Goal: Task Accomplishment & Management: Use online tool/utility

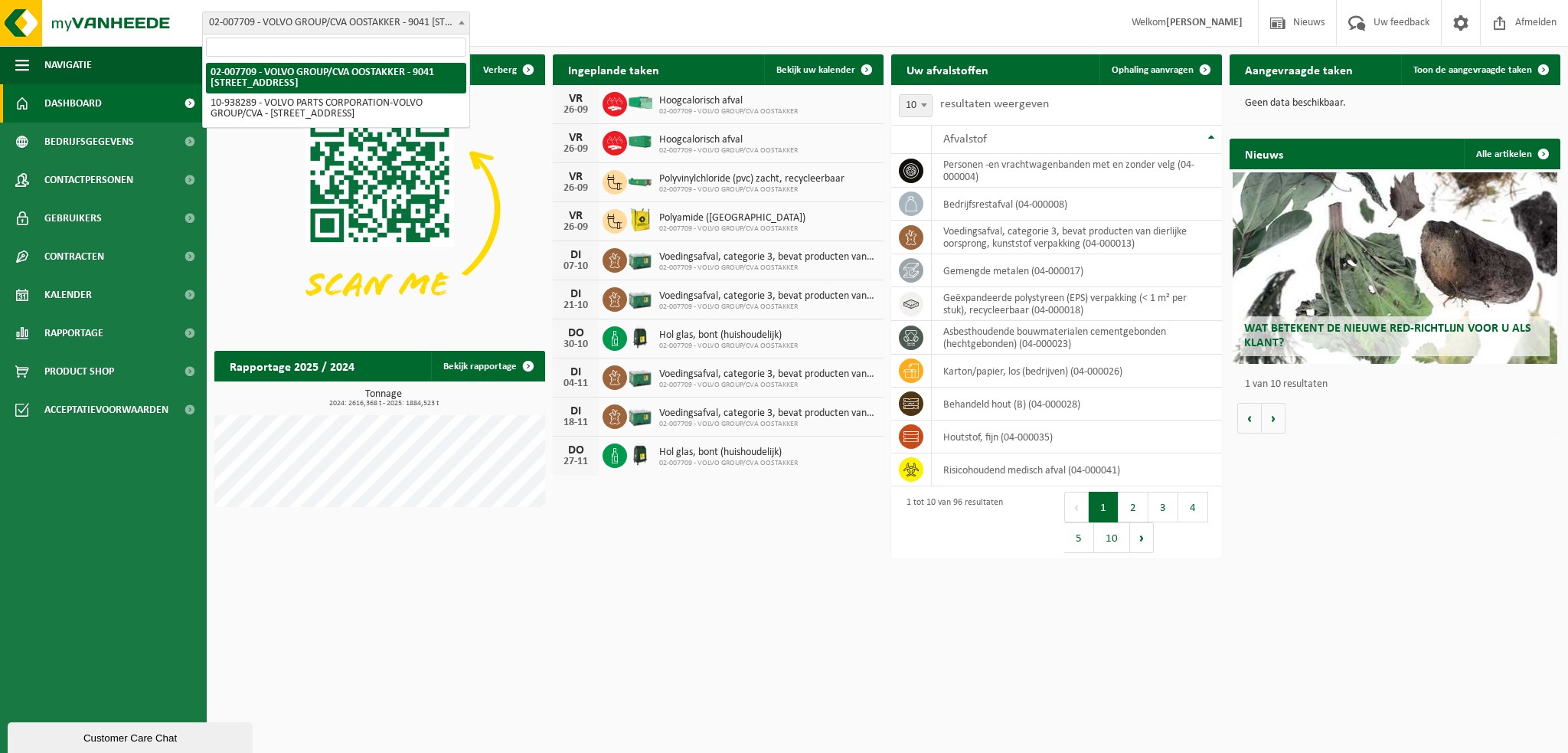
click at [465, 18] on span at bounding box center [462, 22] width 16 height 20
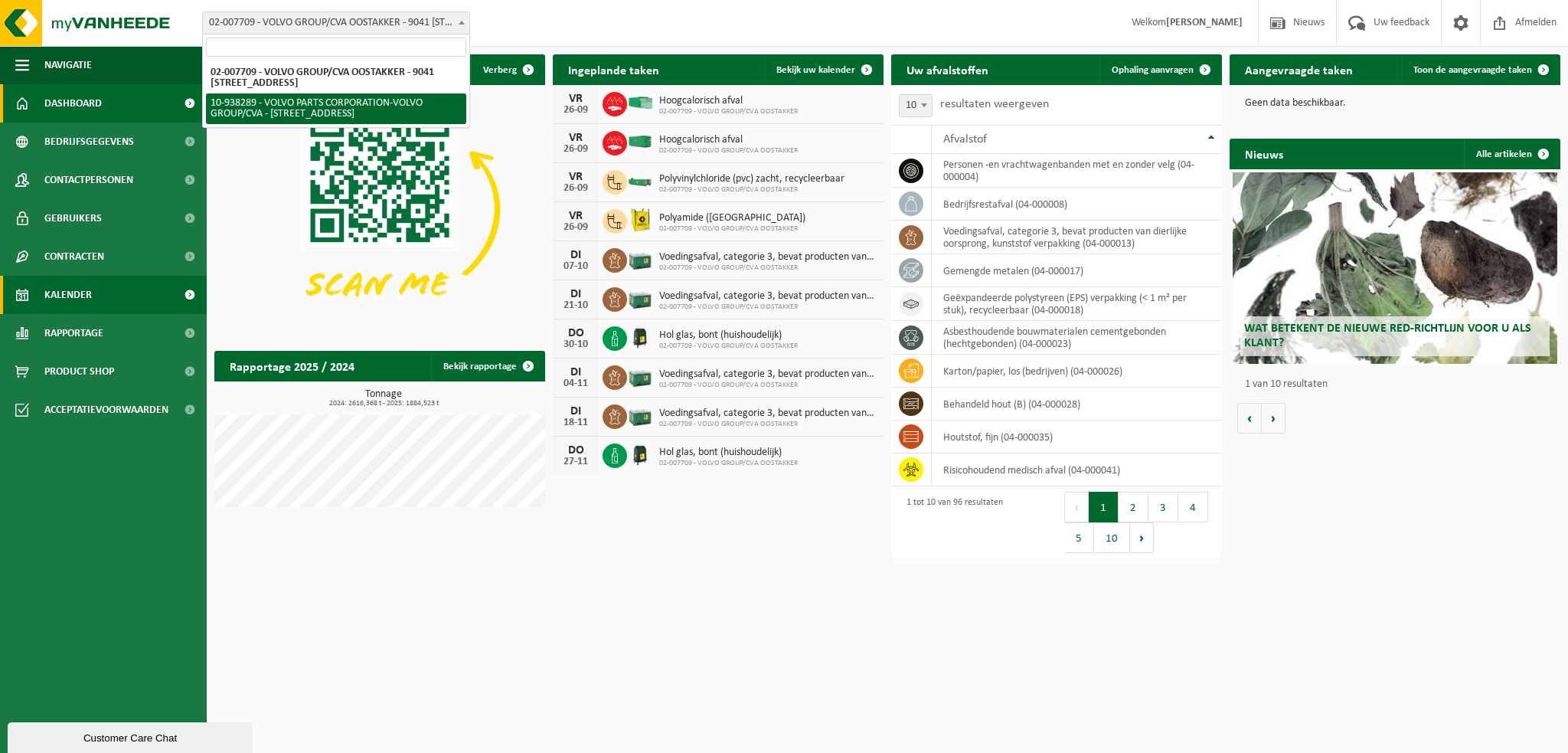
click at [111, 297] on link "Kalender" at bounding box center [103, 295] width 207 height 38
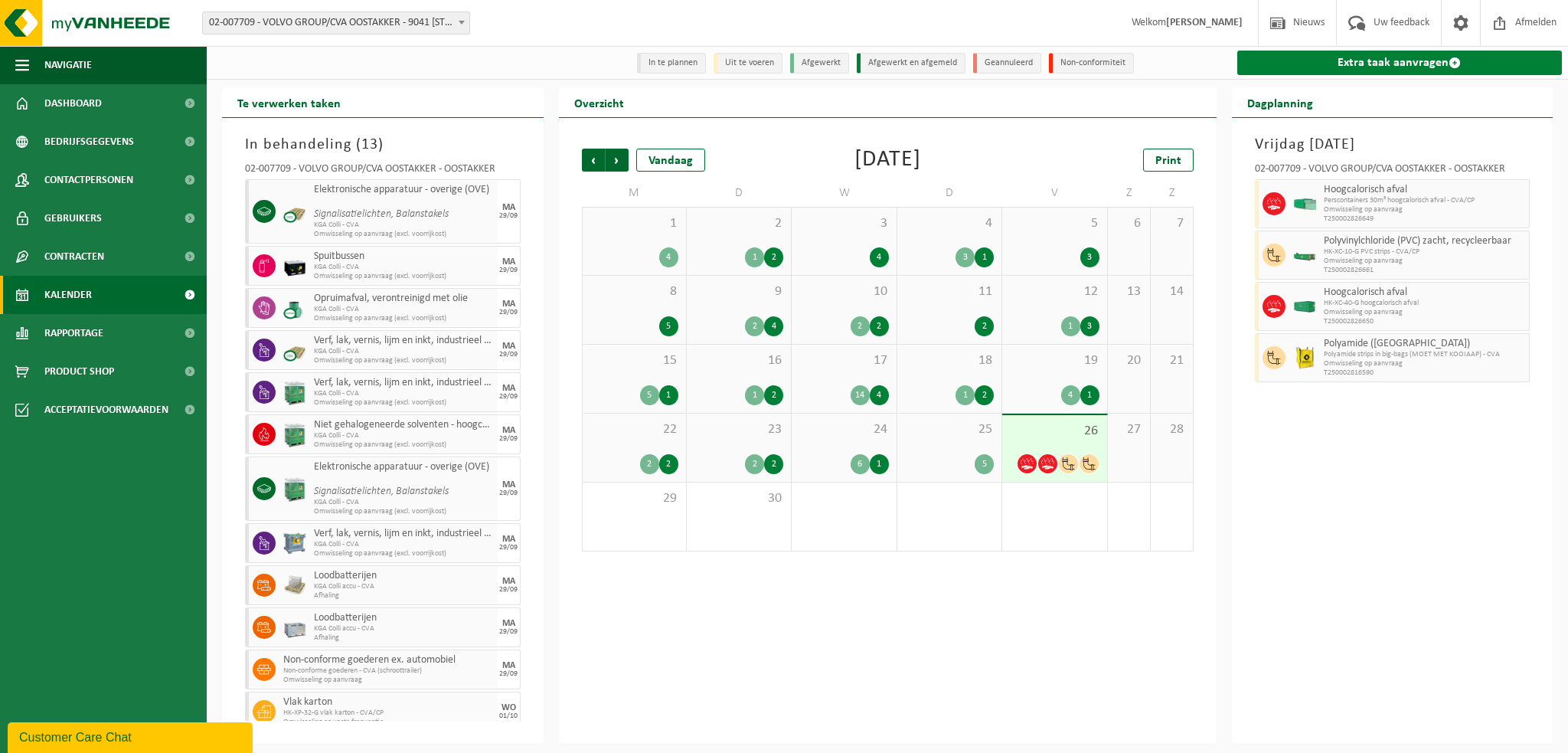
click at [1349, 64] on link "Extra taak aanvragen" at bounding box center [1399, 62] width 325 height 25
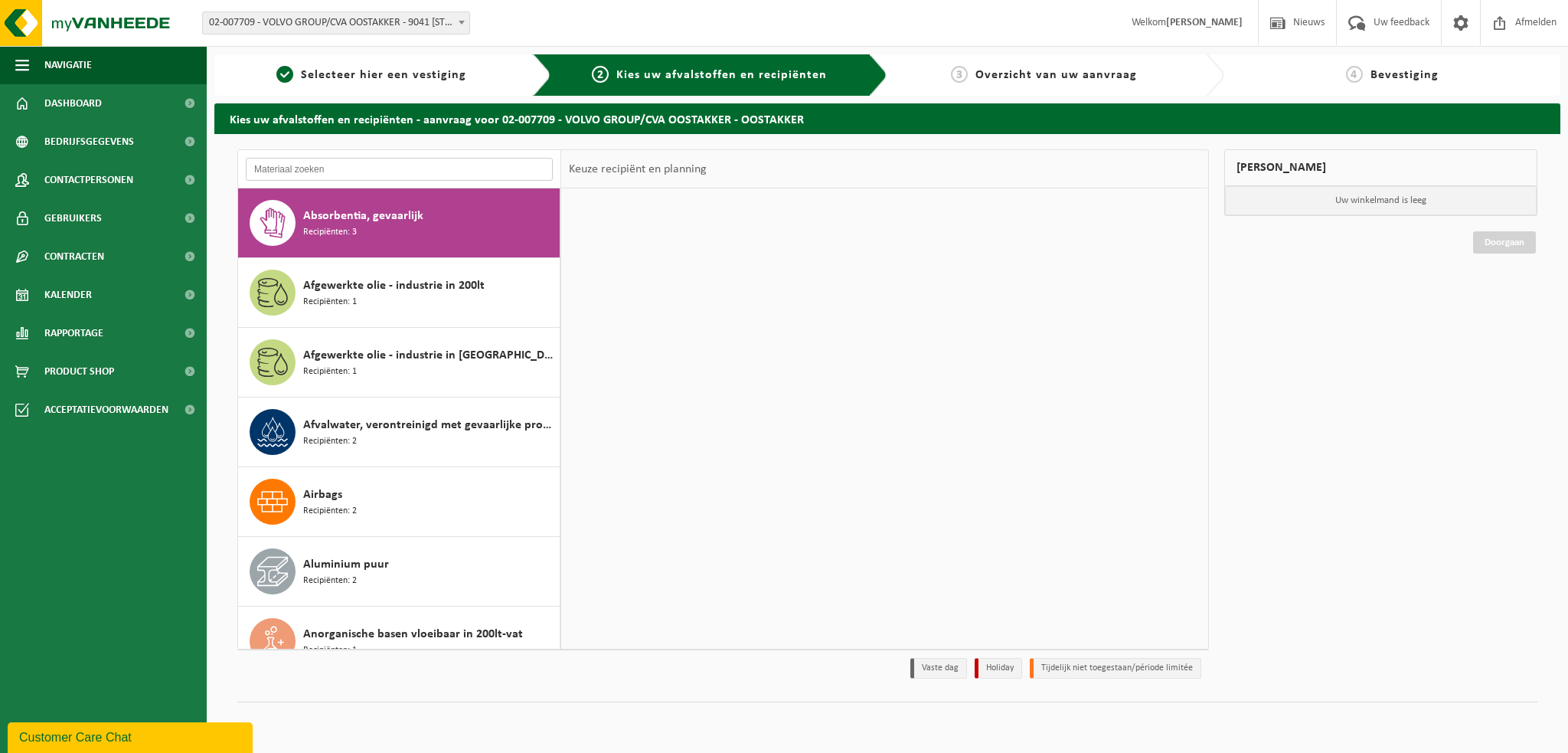
click at [332, 173] on input "text" at bounding box center [398, 169] width 307 height 23
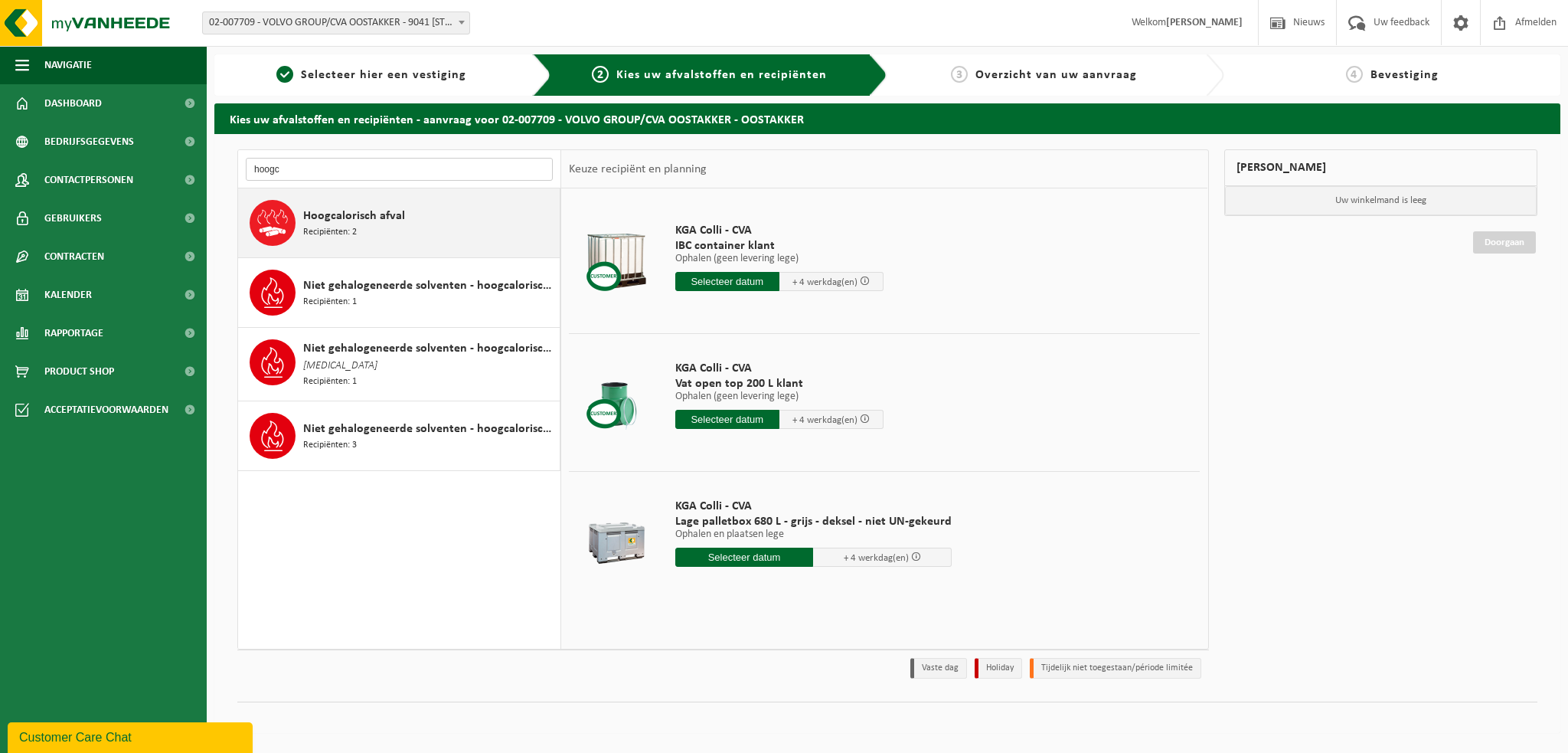
type input "hoogc"
click at [353, 237] on span "Recipiënten: 2" at bounding box center [330, 233] width 54 height 15
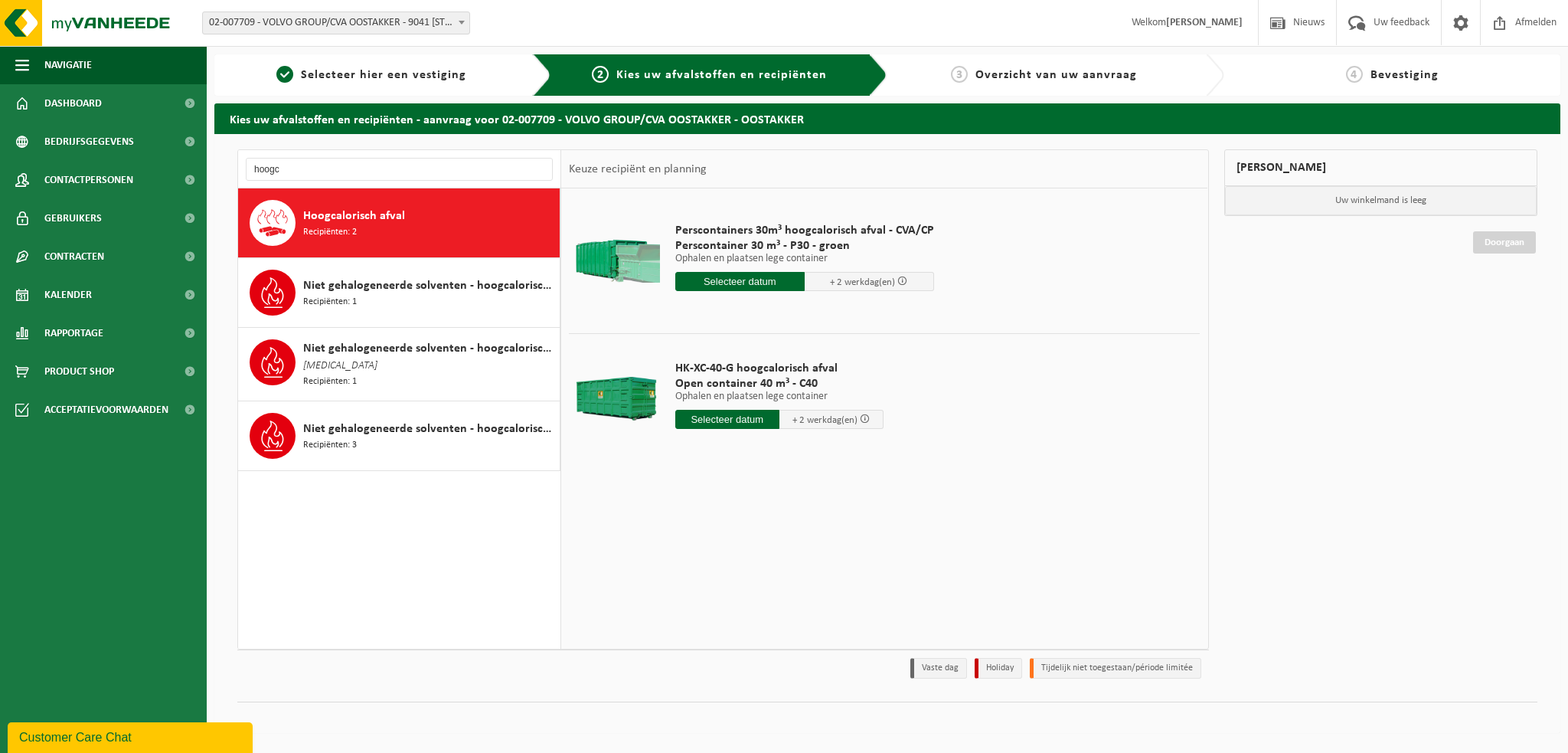
click at [732, 418] on input "text" at bounding box center [727, 419] width 104 height 19
click at [683, 604] on div "29" at bounding box center [689, 604] width 27 height 25
type input "Van 2025-09-29"
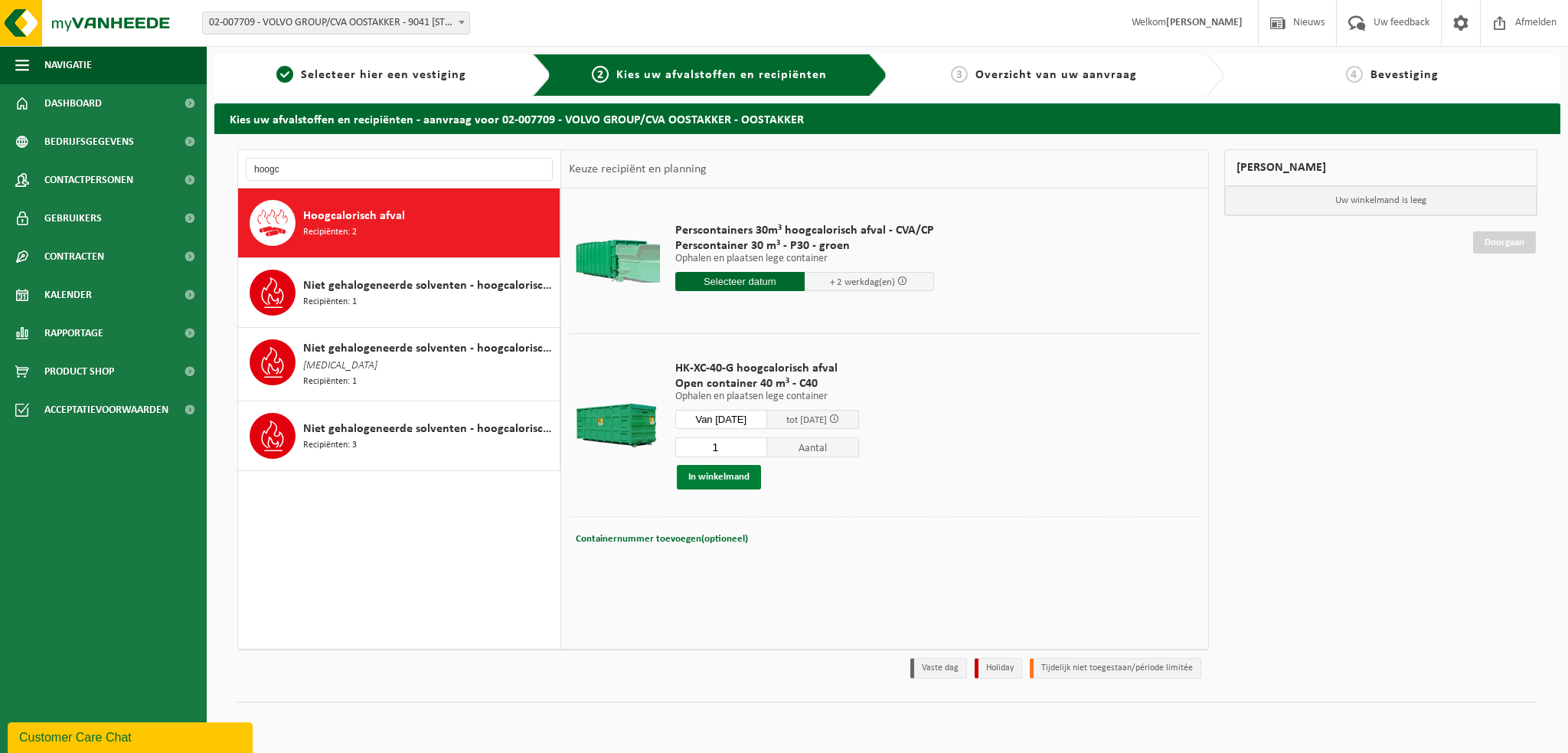
click at [714, 478] on button "In winkelmand" at bounding box center [719, 477] width 84 height 25
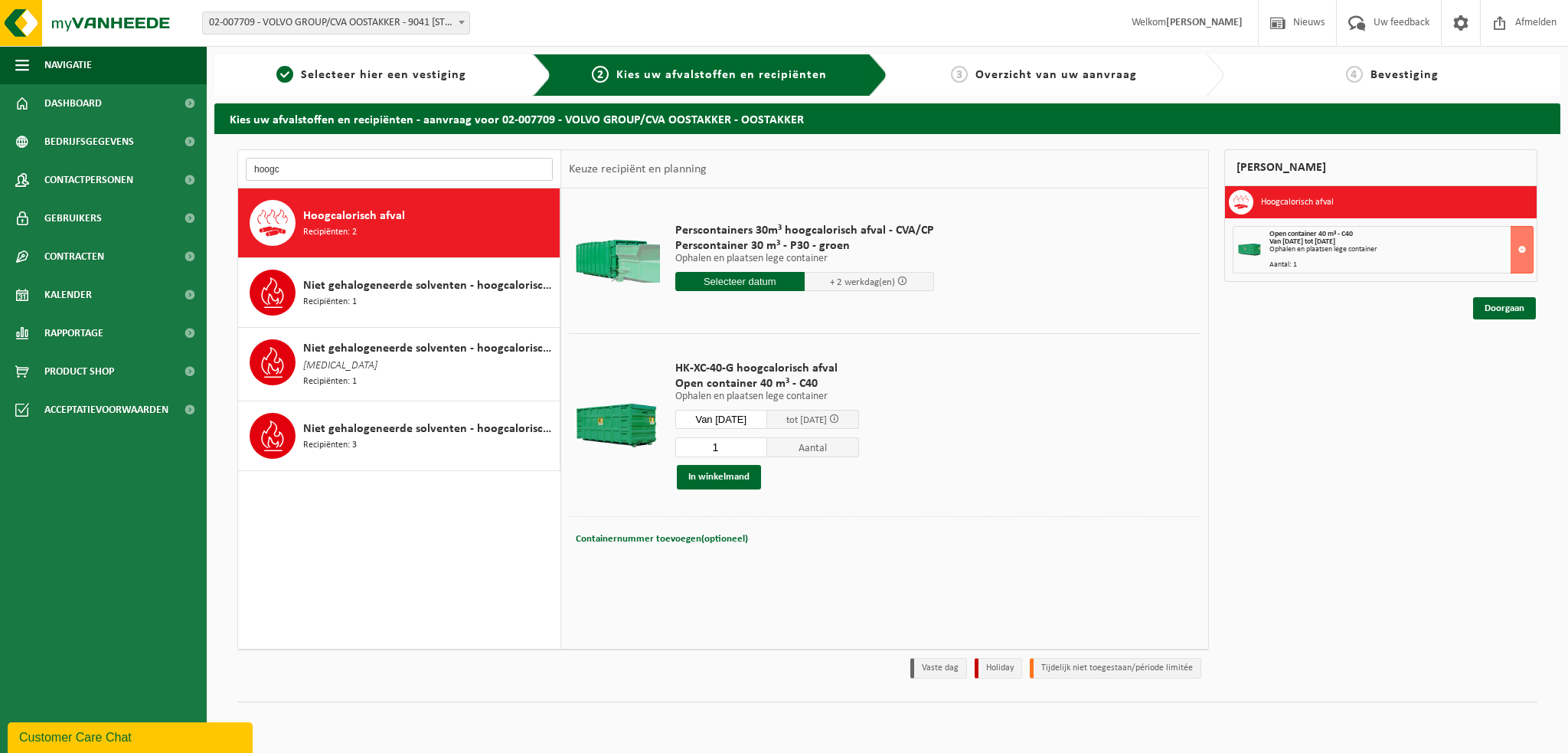
click at [325, 175] on input "hoogc" at bounding box center [398, 169] width 307 height 23
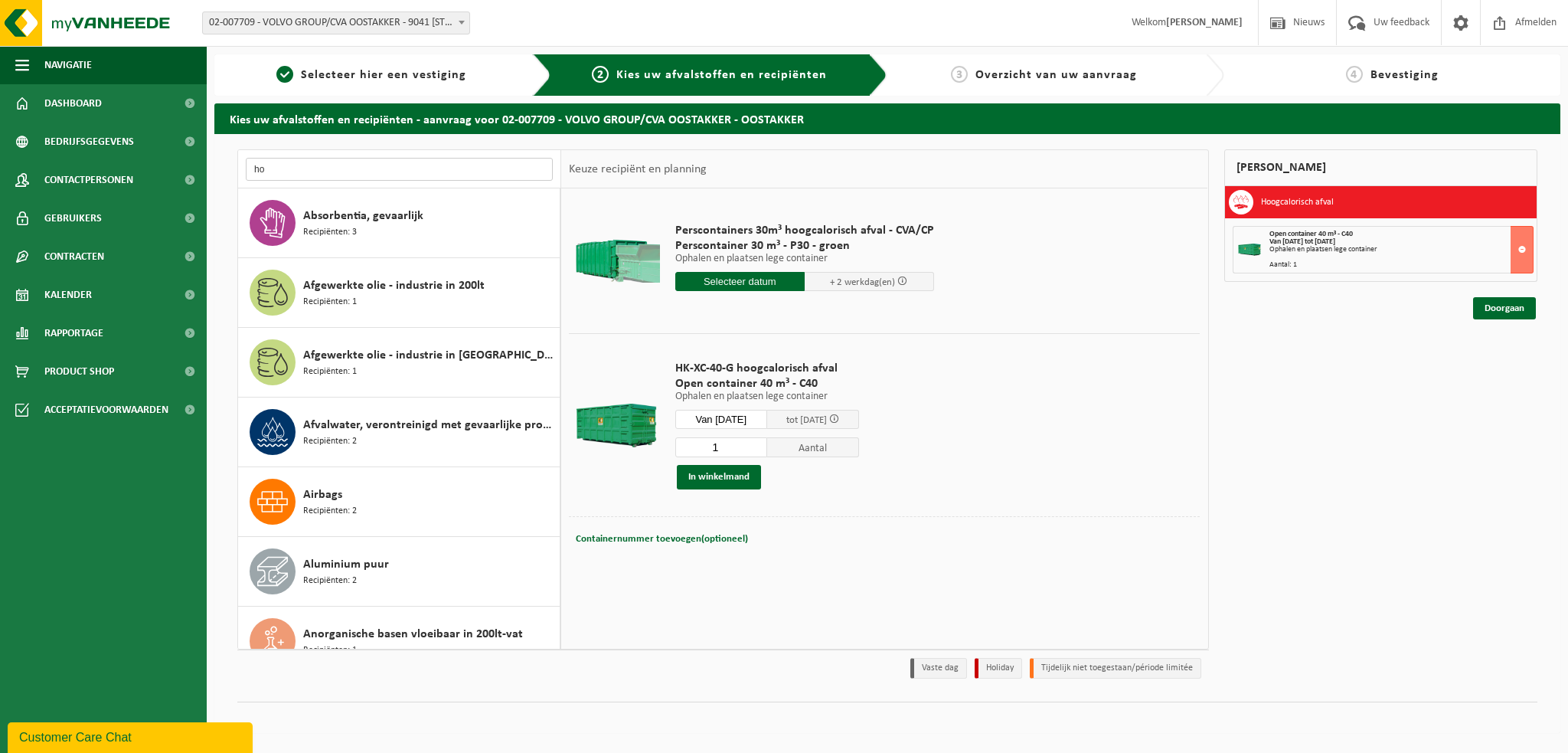
type input "h"
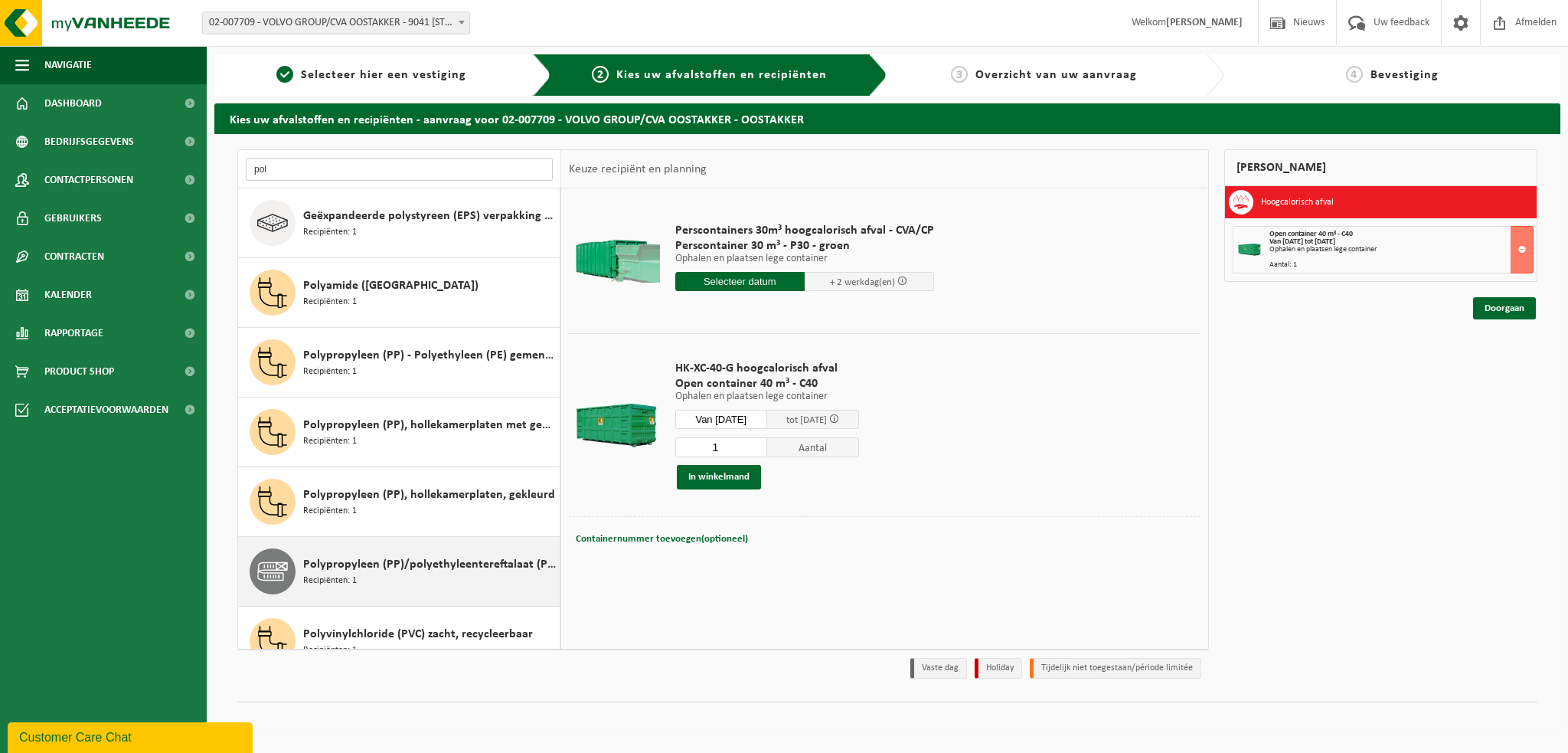
type input "pol"
click at [419, 573] on div "Polypropyleen (PP)/polyethyleentereftalaat (PET) spanbanden Recipiënten: 1" at bounding box center [430, 572] width 253 height 46
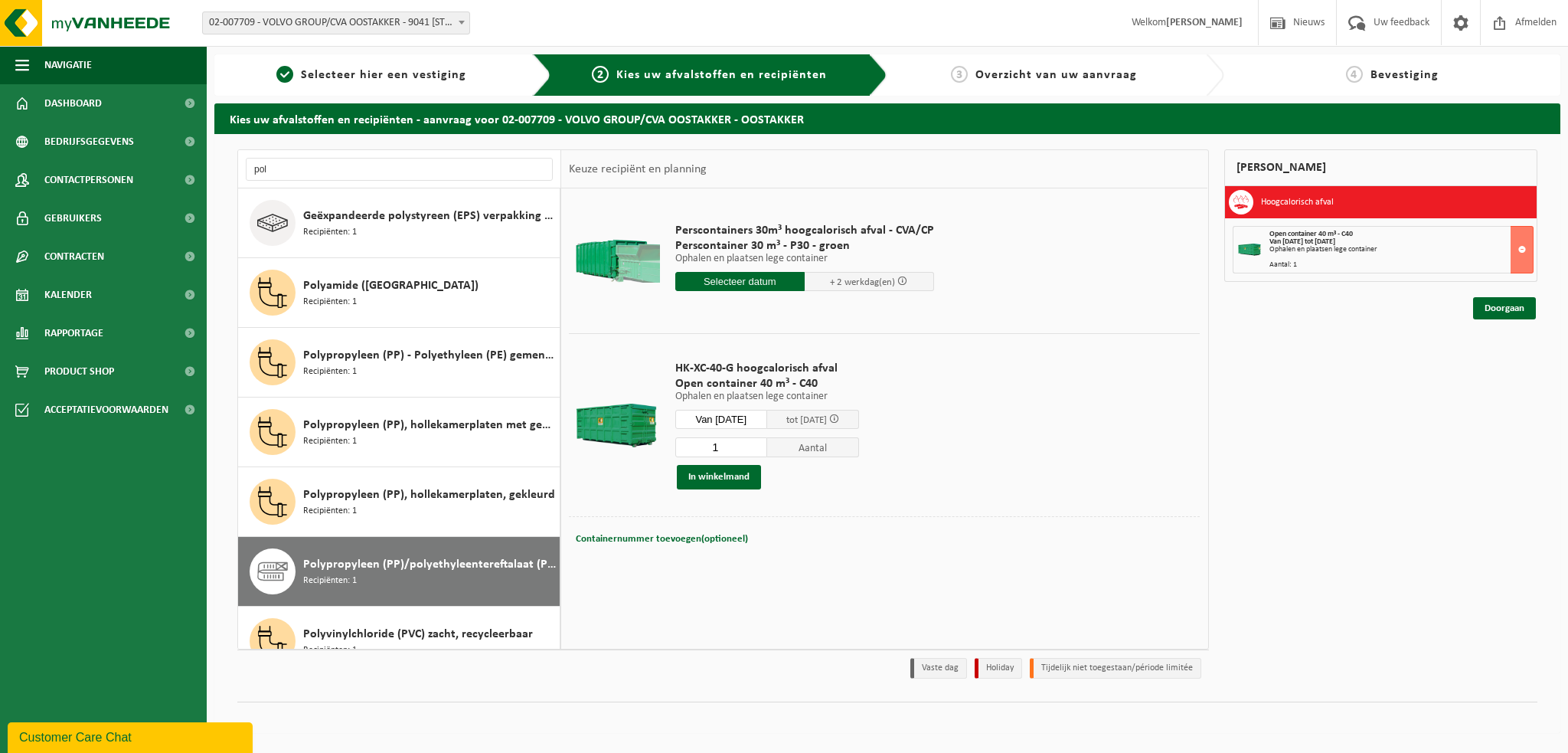
scroll to position [27, 0]
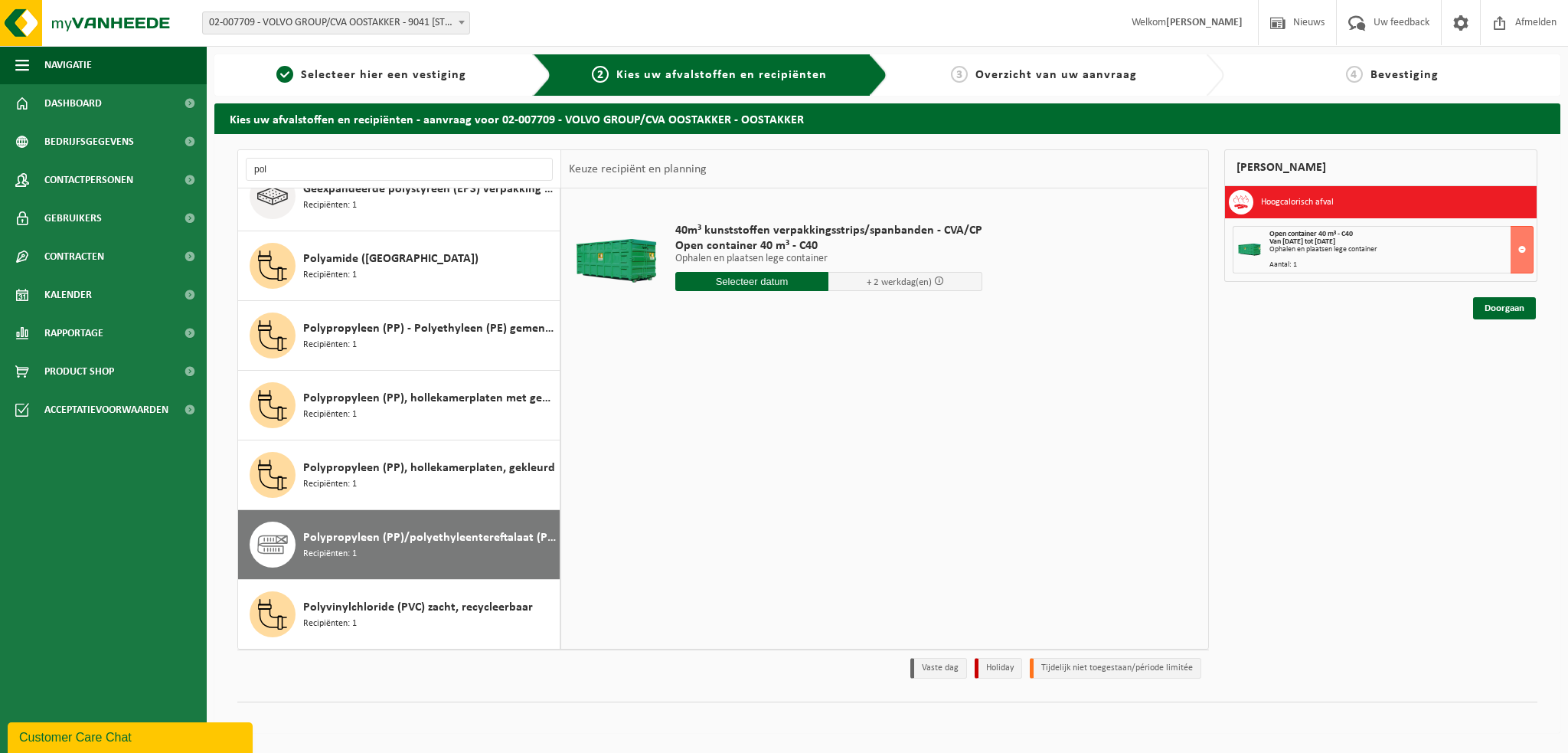
click at [750, 276] on input "text" at bounding box center [752, 281] width 154 height 19
click at [692, 464] on div "29" at bounding box center [689, 466] width 27 height 25
type input "Van 2025-09-29"
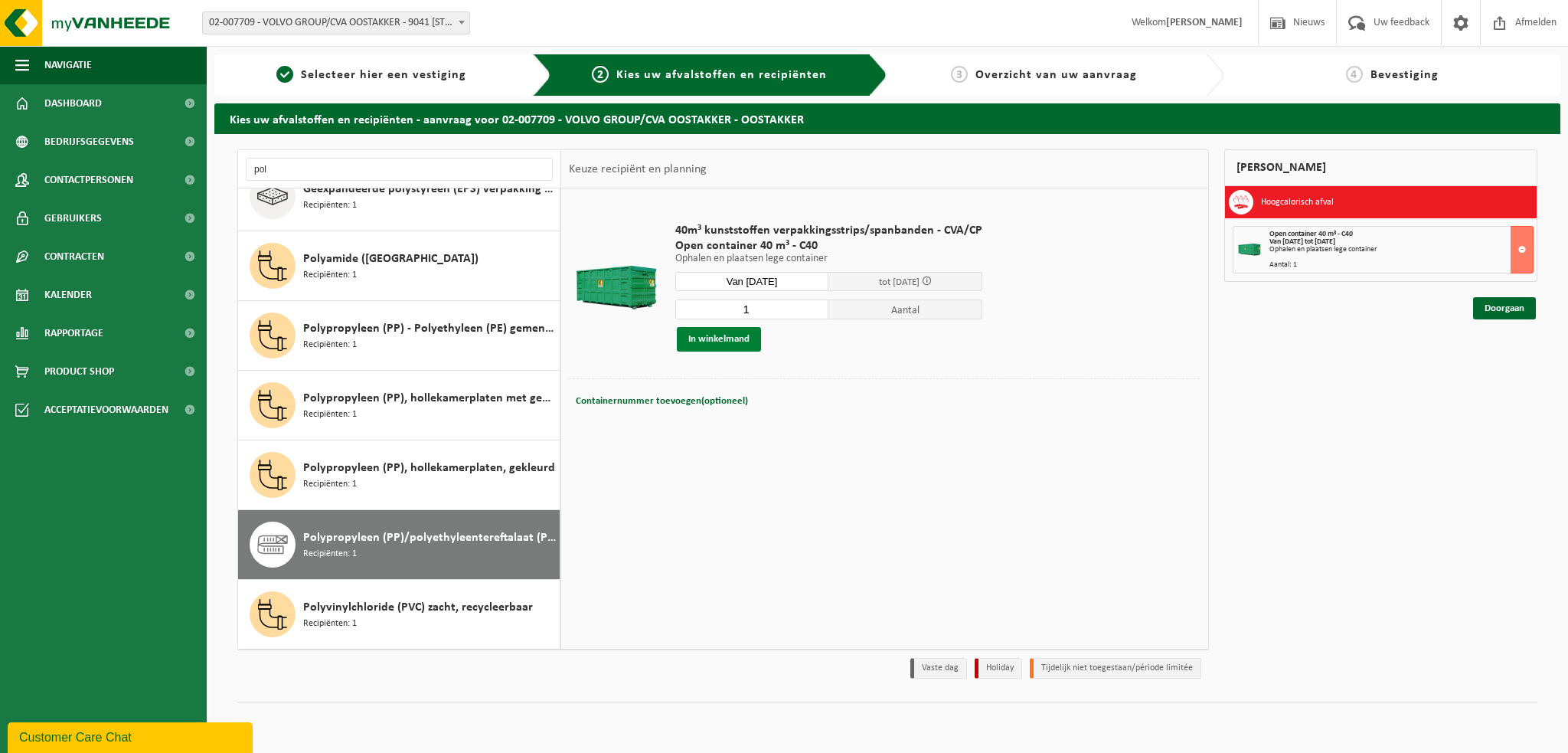
click at [711, 333] on button "In winkelmand" at bounding box center [719, 339] width 84 height 25
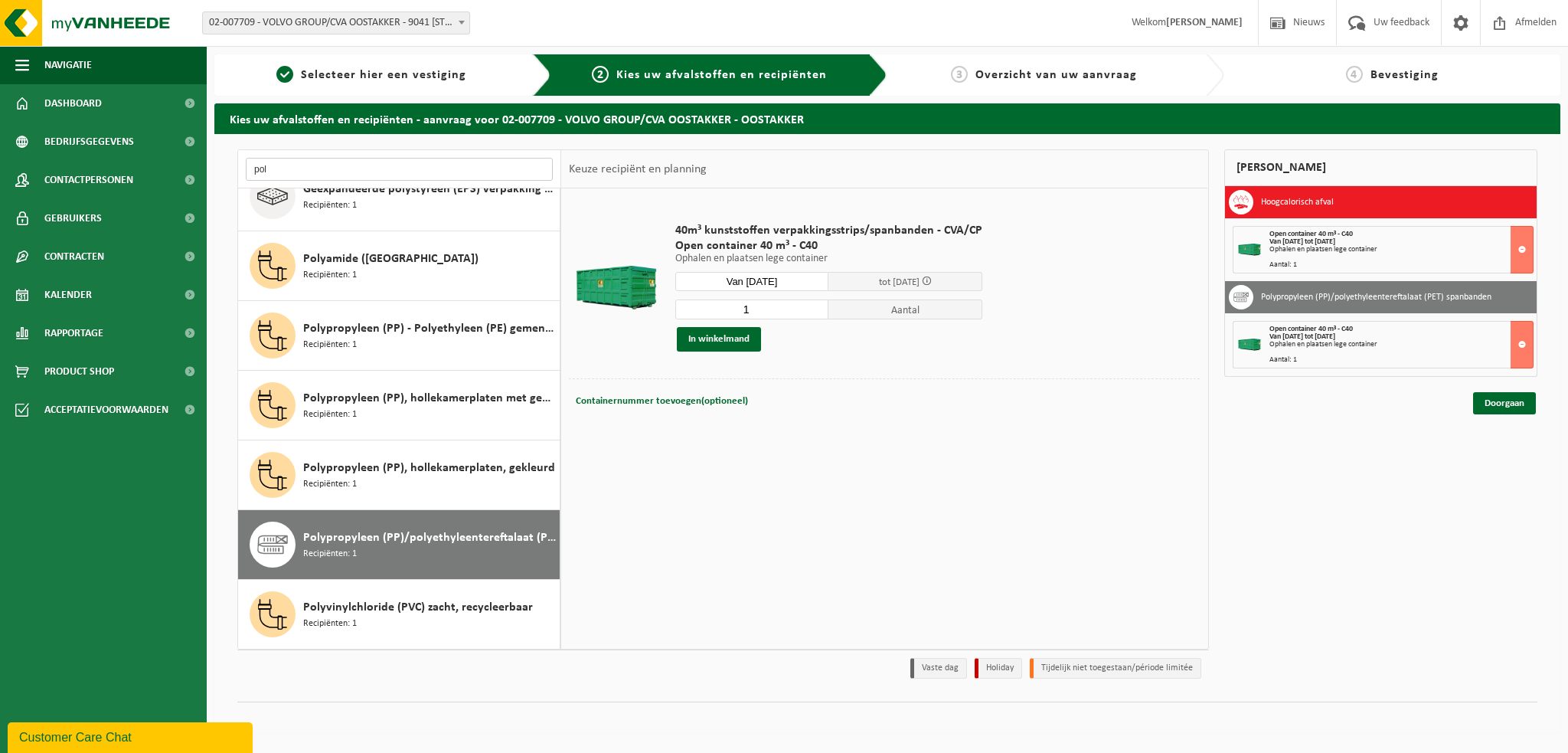
click at [288, 176] on input "pol" at bounding box center [398, 169] width 307 height 23
type input "p"
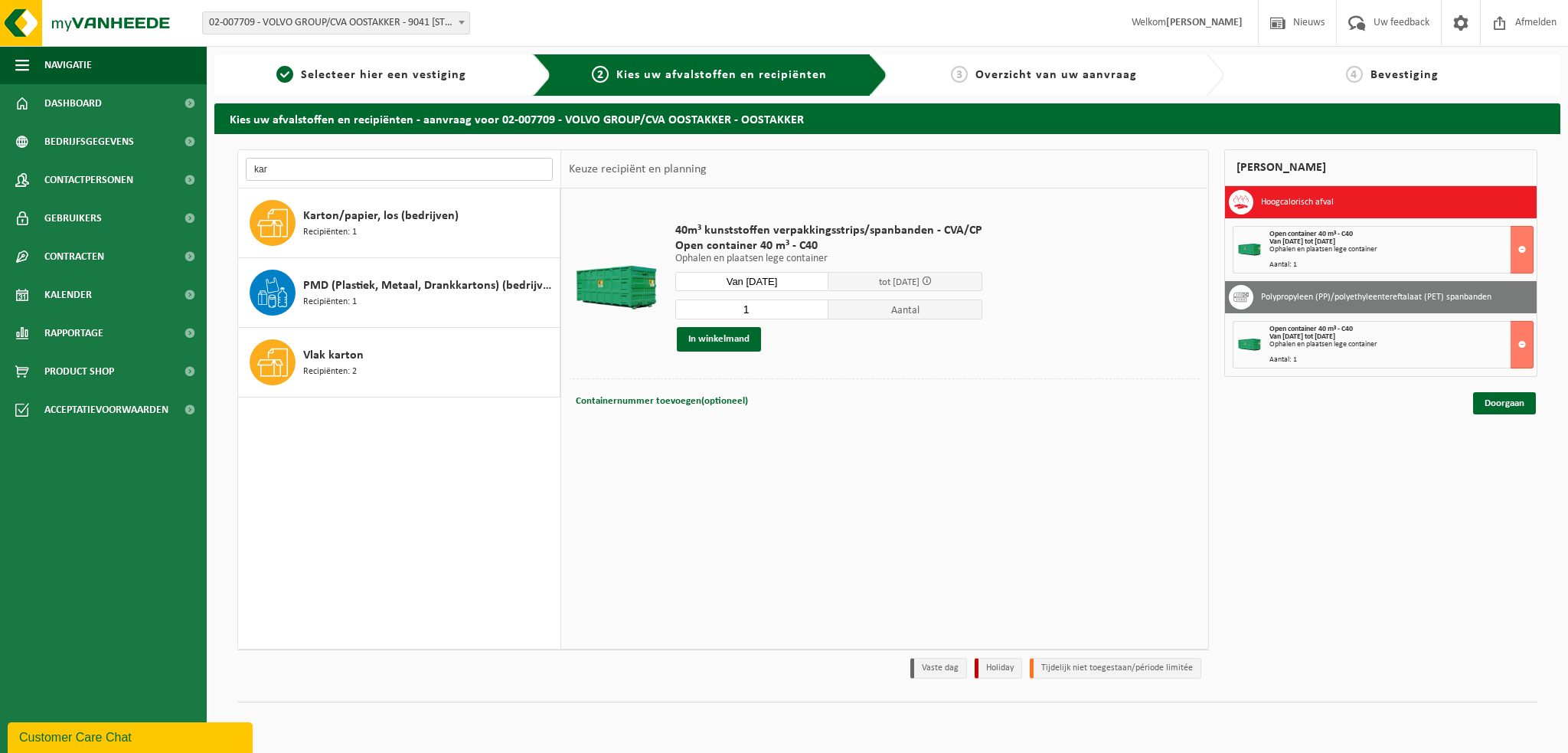
scroll to position [0, 0]
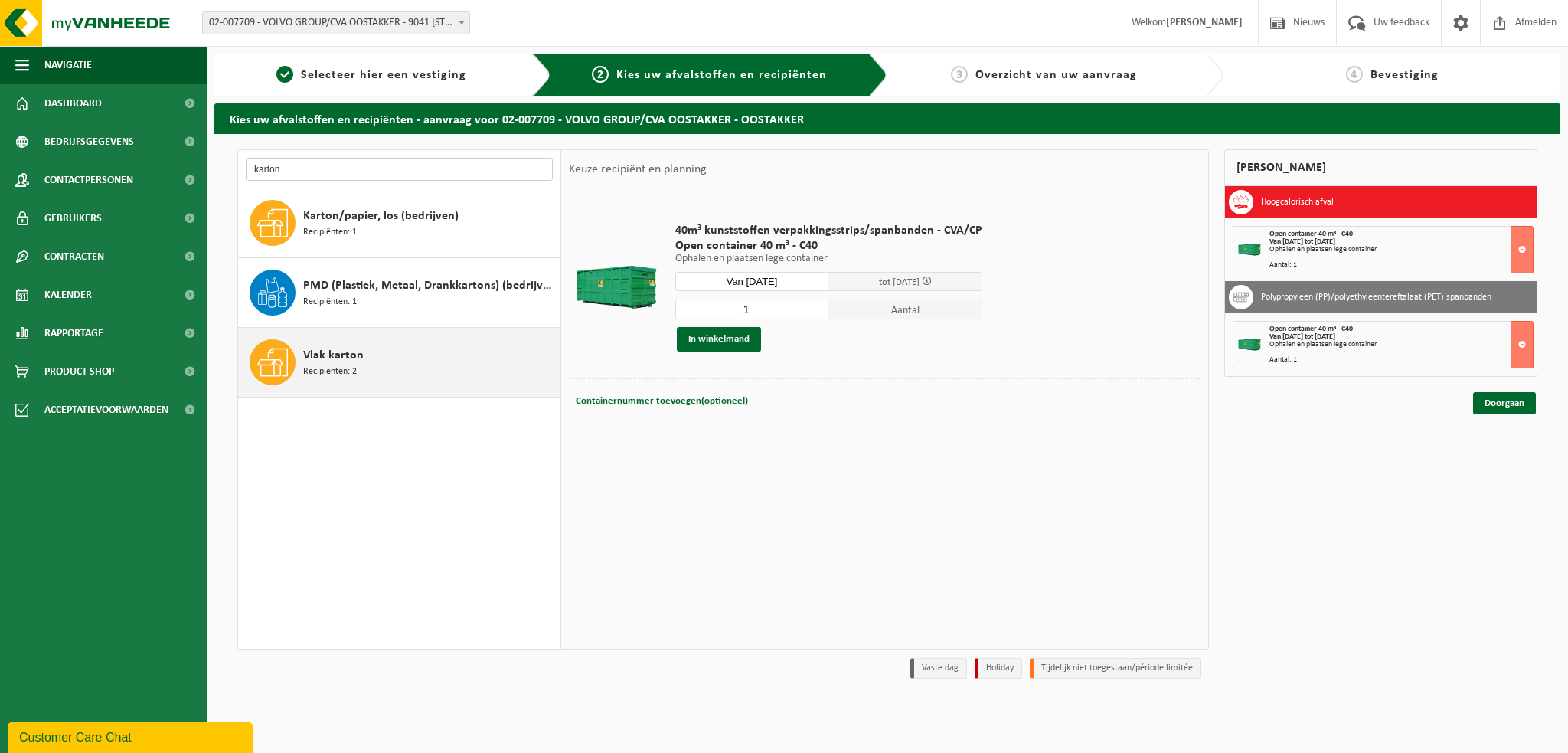
type input "karton"
click at [334, 355] on span "Vlak karton" at bounding box center [333, 355] width 60 height 18
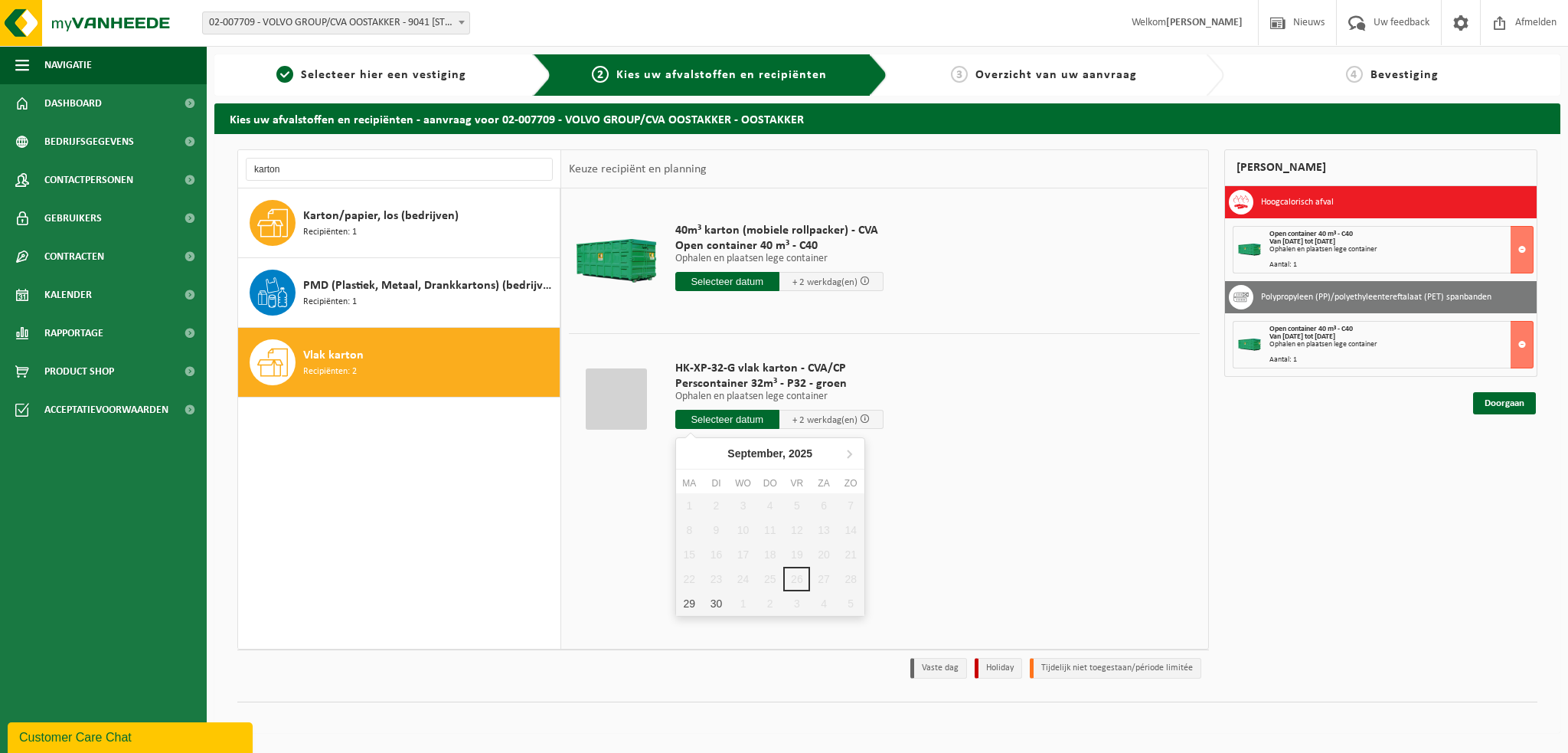
click at [730, 423] on input "text" at bounding box center [727, 419] width 104 height 19
click at [693, 600] on div "29" at bounding box center [689, 604] width 27 height 25
type input "Van 2025-09-29"
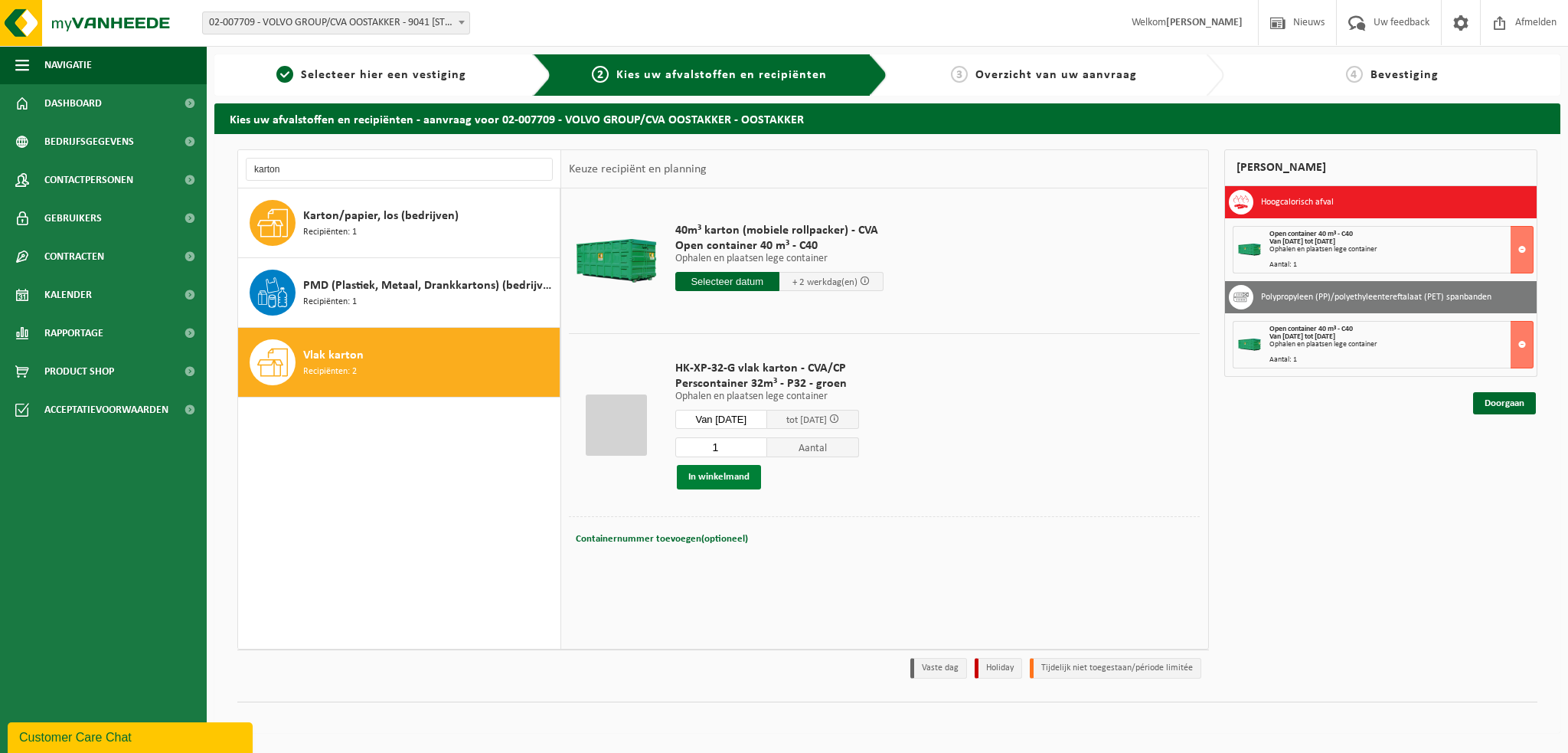
click at [717, 481] on button "In winkelmand" at bounding box center [719, 477] width 84 height 25
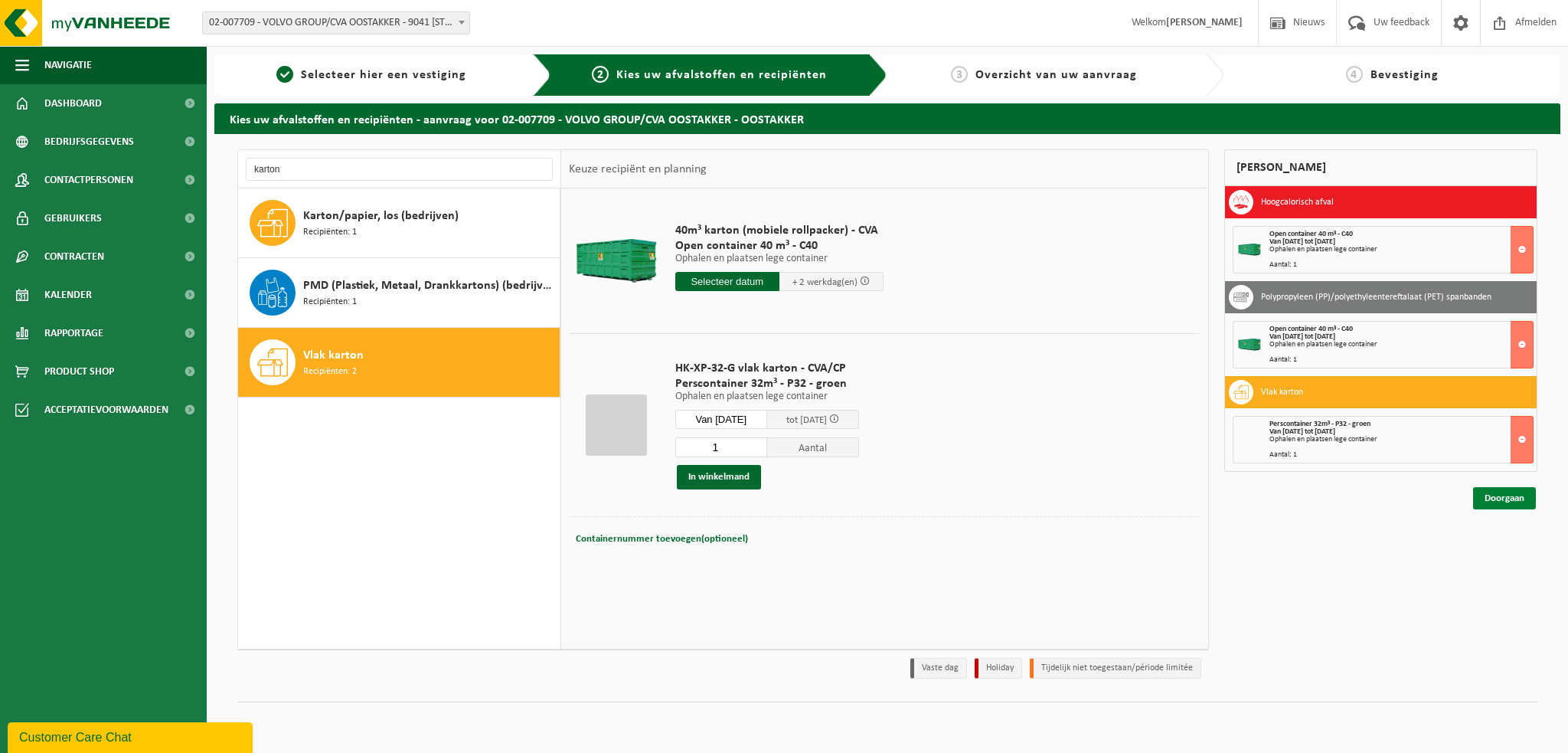
click at [1500, 502] on link "Doorgaan" at bounding box center [1505, 498] width 63 height 22
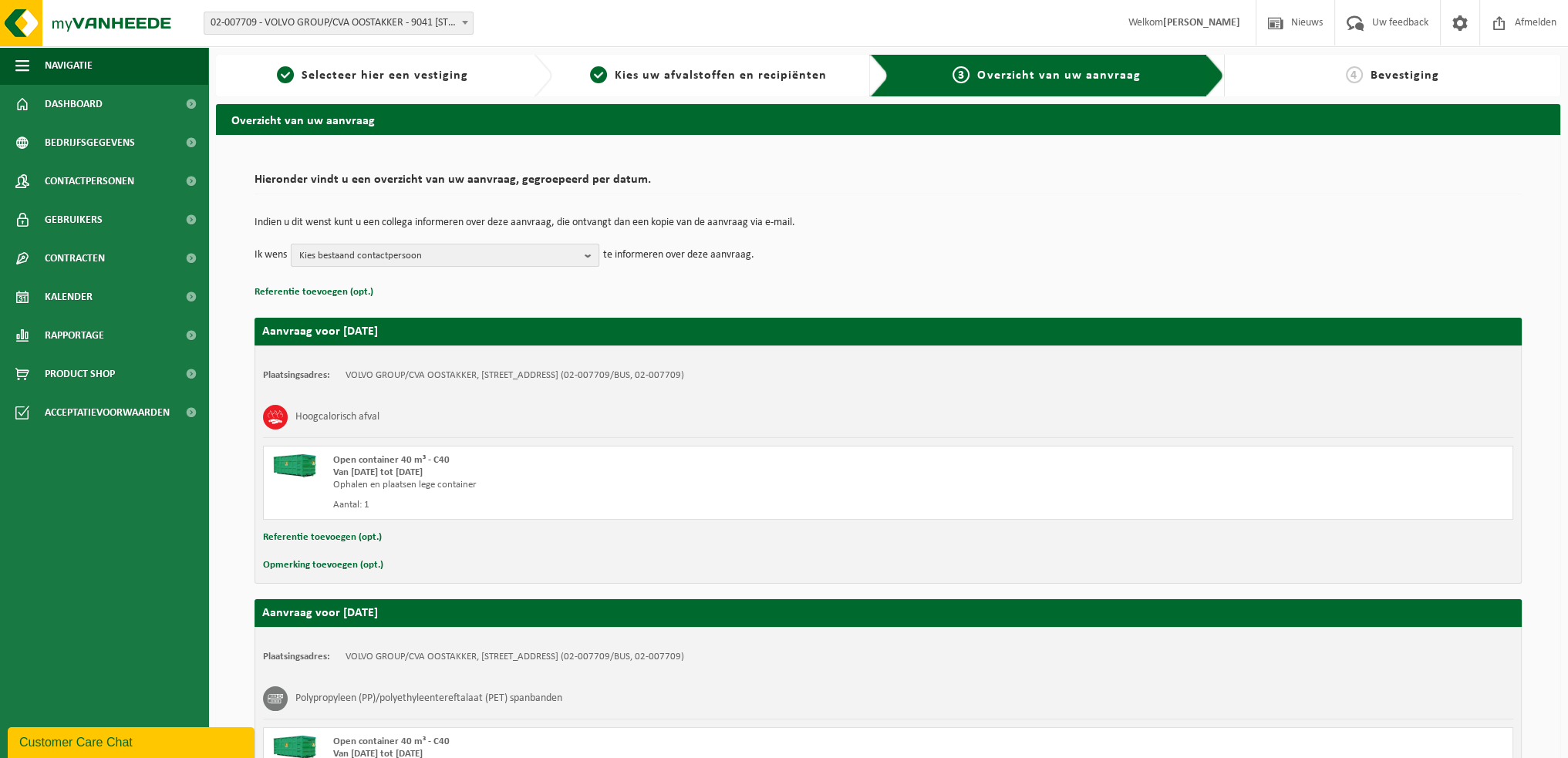
click at [593, 257] on b "button" at bounding box center [591, 255] width 14 height 21
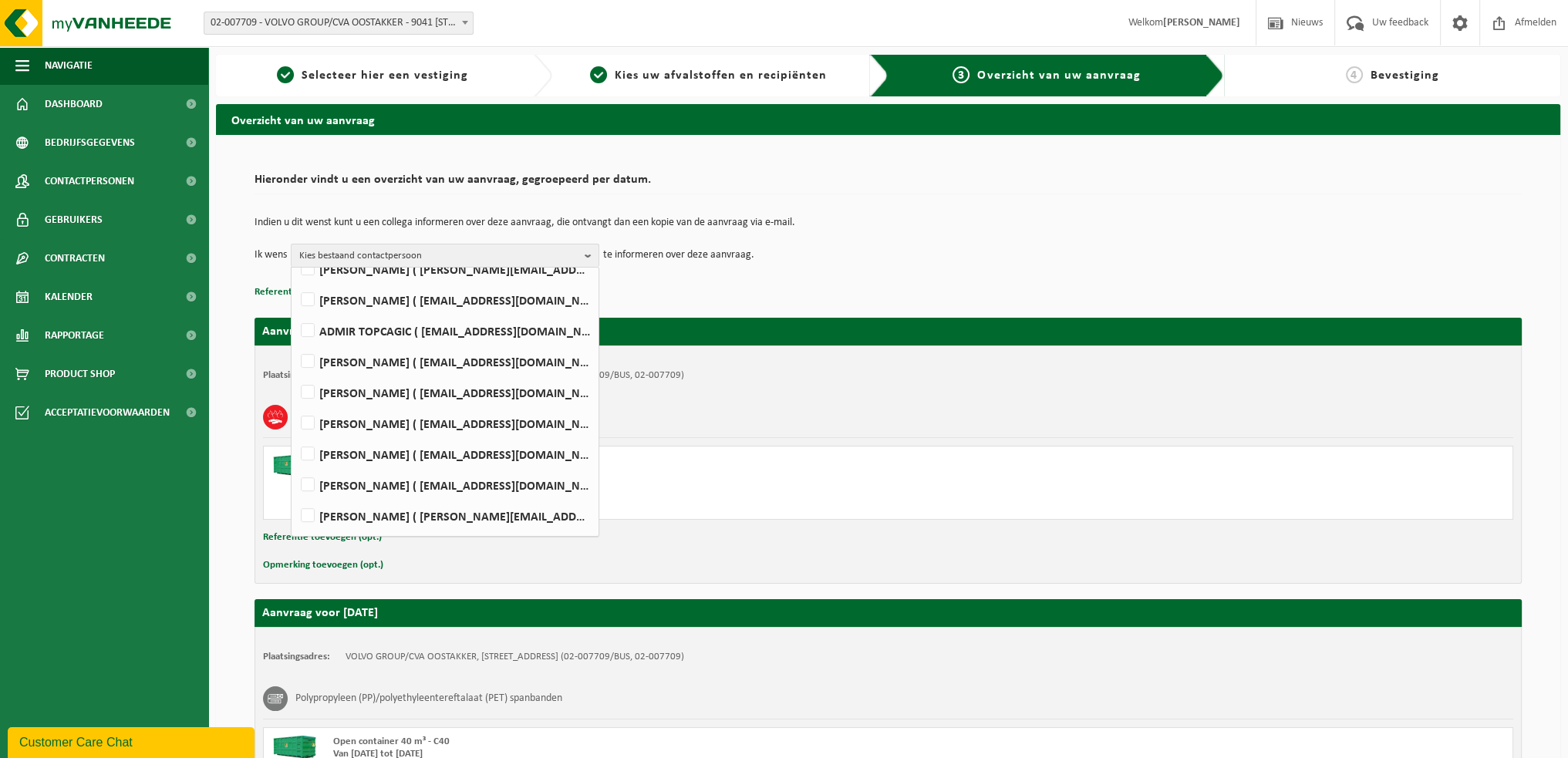
scroll to position [848, 0]
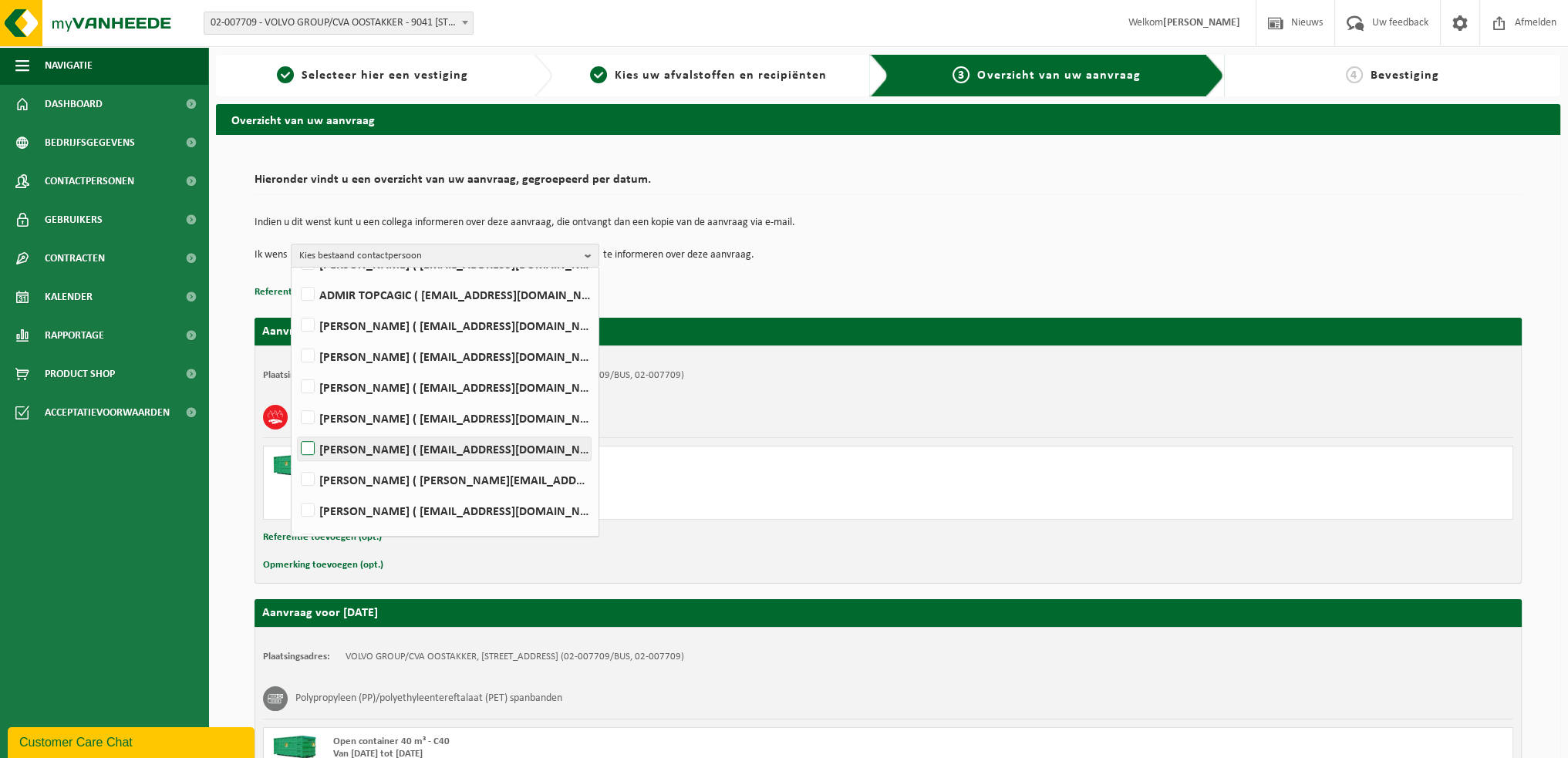
click at [311, 452] on label "WIM VEIRMAN ( wim.veirman@volvo.com )" at bounding box center [445, 448] width 293 height 23
click at [295, 430] on input "WIM VEIRMAN ( wim.veirman@volvo.com )" at bounding box center [294, 429] width 1 height 1
checkbox input "true"
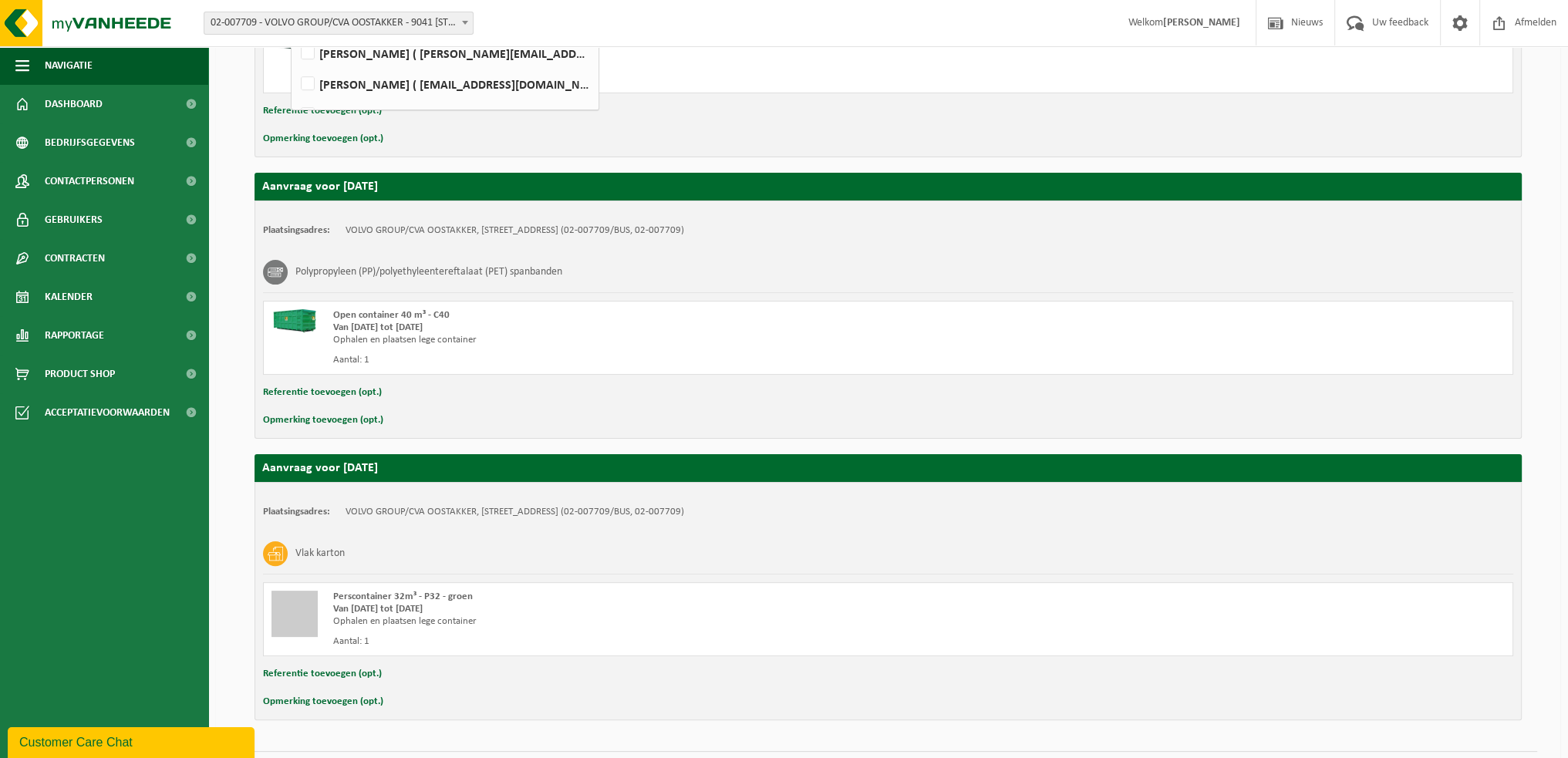
scroll to position [464, 0]
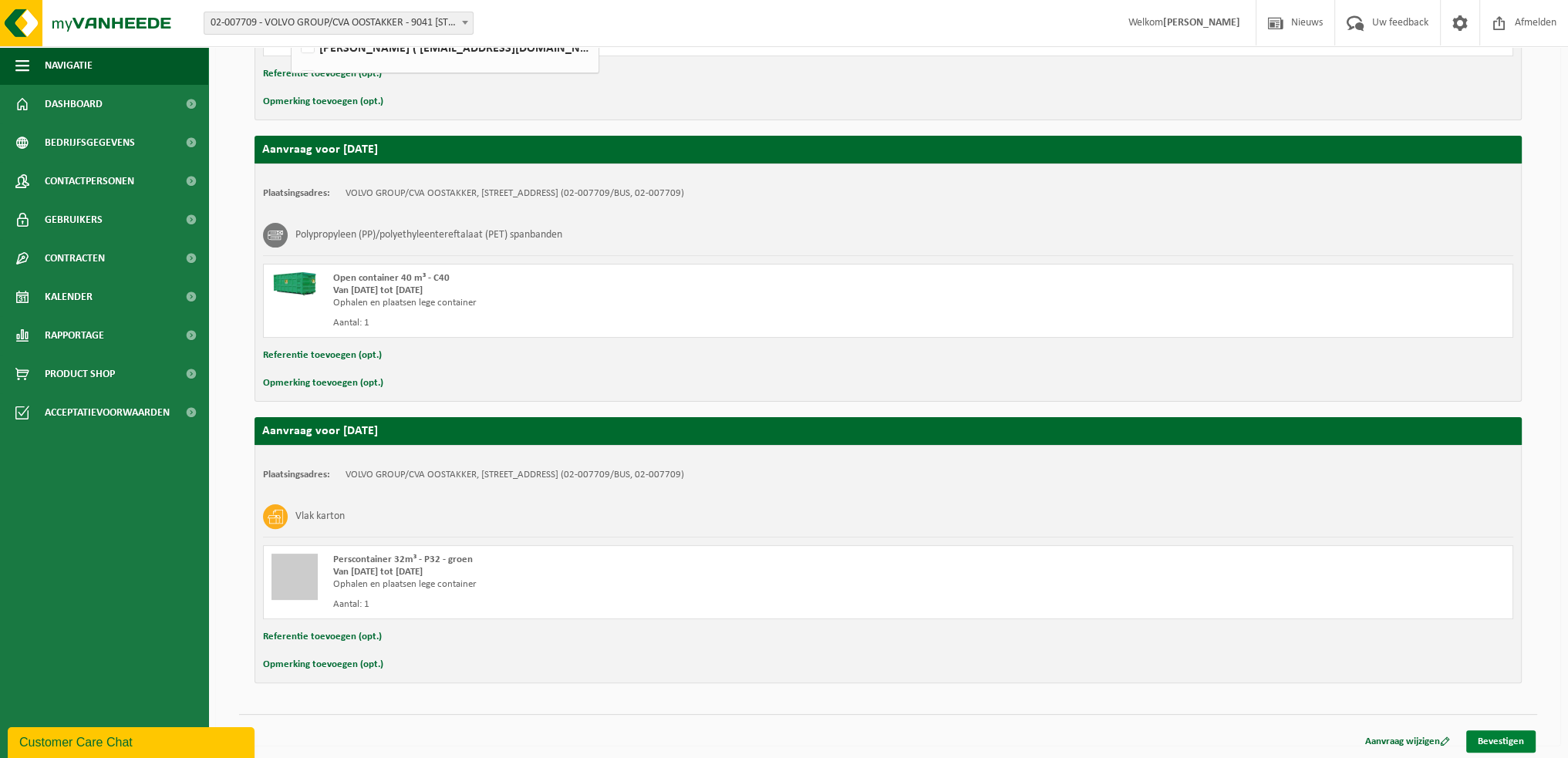
click at [1488, 740] on link "Bevestigen" at bounding box center [1501, 741] width 69 height 22
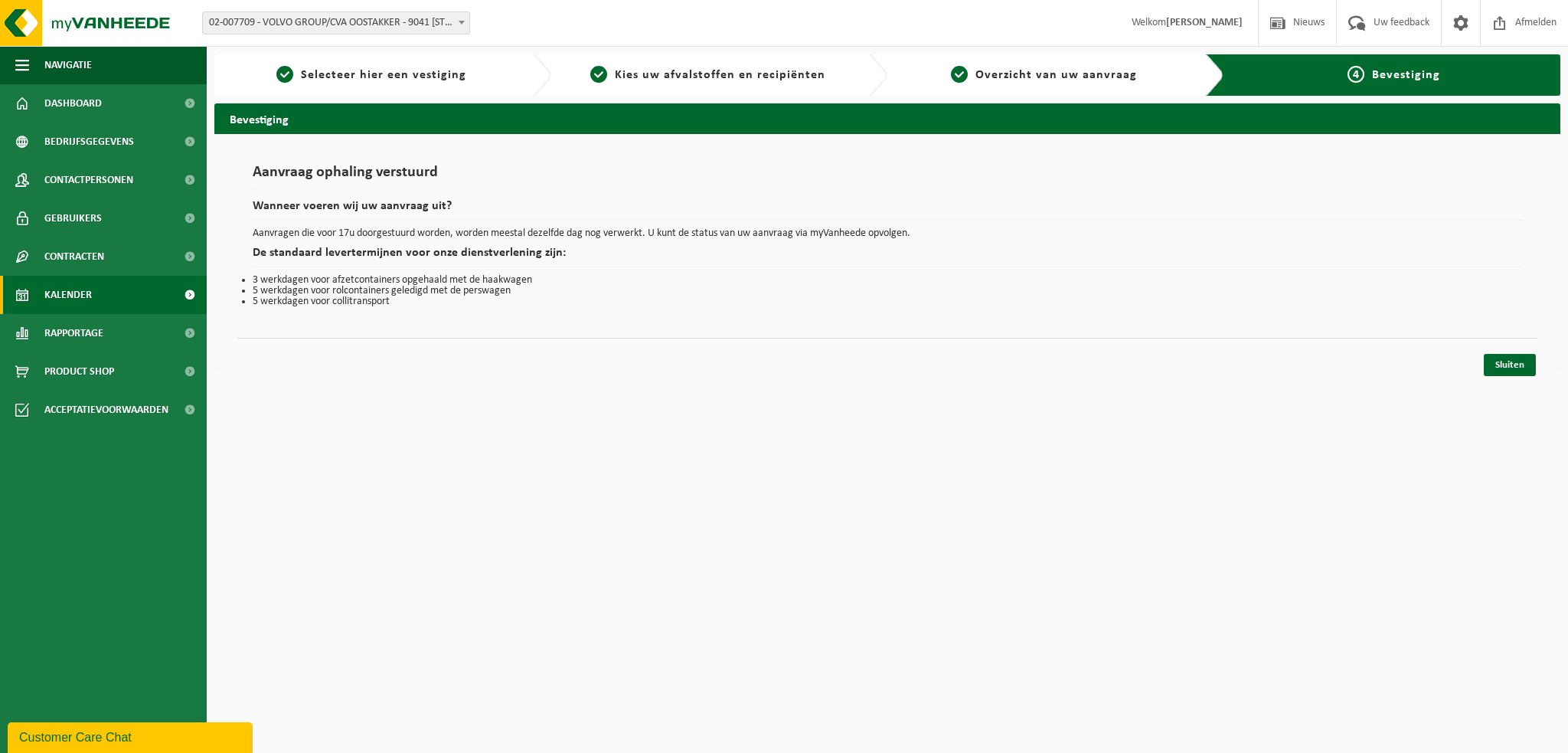
click at [60, 289] on span "Kalender" at bounding box center [68, 295] width 48 height 38
